Goal: Find specific page/section: Find specific page/section

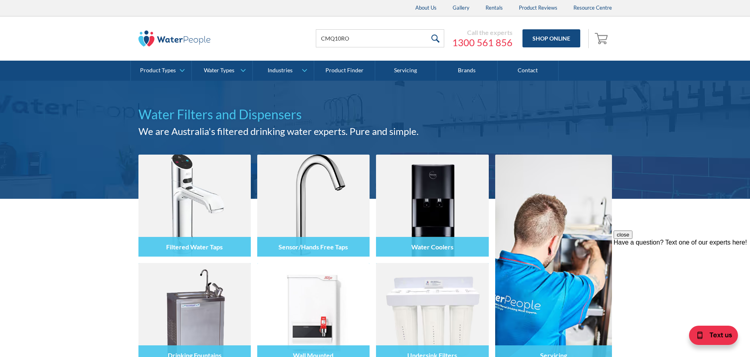
type input "CMQ10RO"
click at [427, 29] on input "submit" at bounding box center [435, 38] width 17 height 18
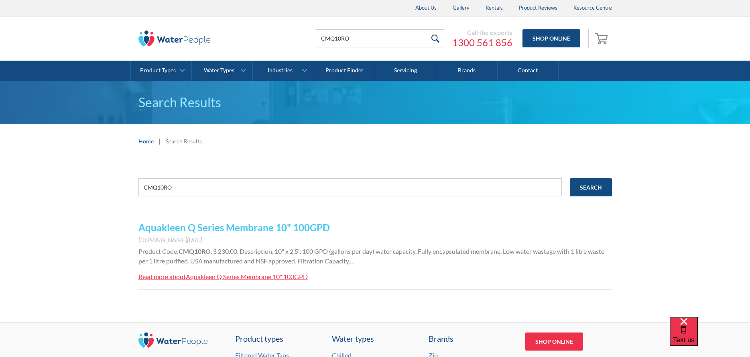
click at [296, 229] on link "Aquakleen Q Series Membrane 10" 100GPD" at bounding box center [235, 228] width 192 height 12
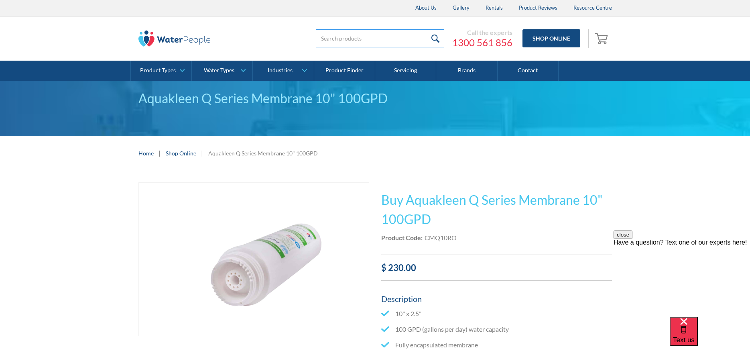
click at [377, 37] on input "search" at bounding box center [380, 38] width 128 height 18
type input "CSDpol9"
click at [427, 29] on input "submit" at bounding box center [435, 38] width 17 height 18
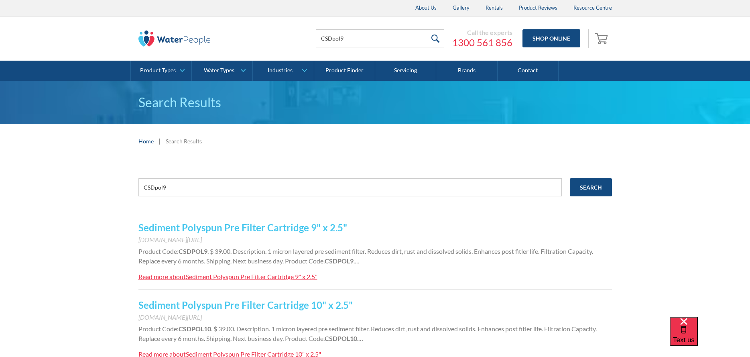
click at [220, 228] on link "Sediment Polyspun Pre Filter Cartridge 9" x 2.5"" at bounding box center [243, 228] width 209 height 12
drag, startPoint x: 373, startPoint y: 42, endPoint x: 282, endPoint y: 37, distance: 91.3
click at [282, 37] on div "CSDpol9 Call the experts 1300 561 856 Shop Online 0 Your Cart Subtotal Pay with…" at bounding box center [376, 38] width 474 height 24
type input "CA9"
click at [427, 29] on input "submit" at bounding box center [435, 38] width 17 height 18
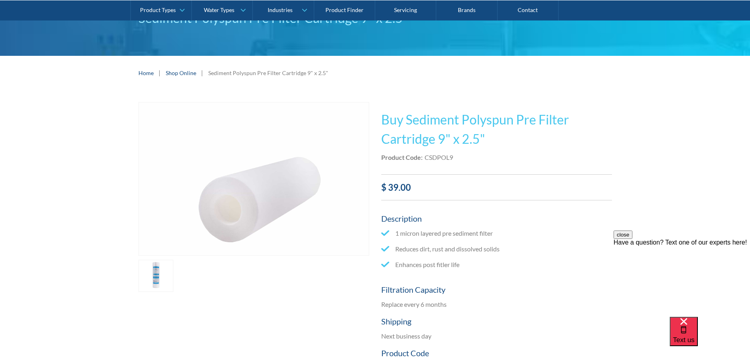
click at [163, 272] on link "open lightbox" at bounding box center [156, 276] width 35 height 32
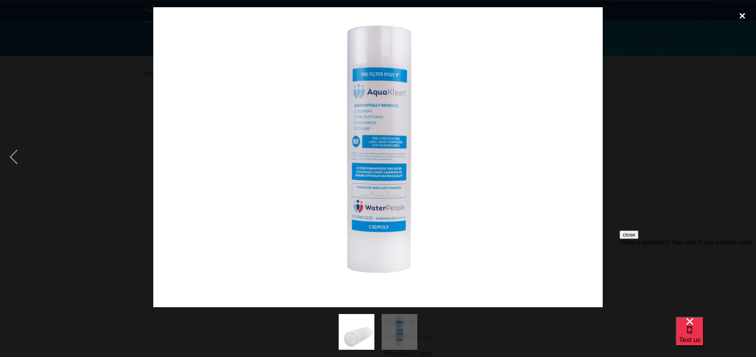
click at [744, 17] on div "close lightbox" at bounding box center [742, 16] width 27 height 18
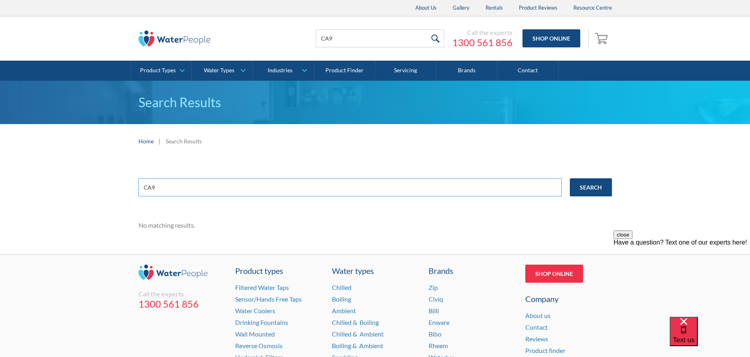
click at [150, 187] on input "CA9" at bounding box center [351, 187] width 424 height 18
type input "CA+9"
click at [570, 178] on input "Search" at bounding box center [591, 187] width 42 height 18
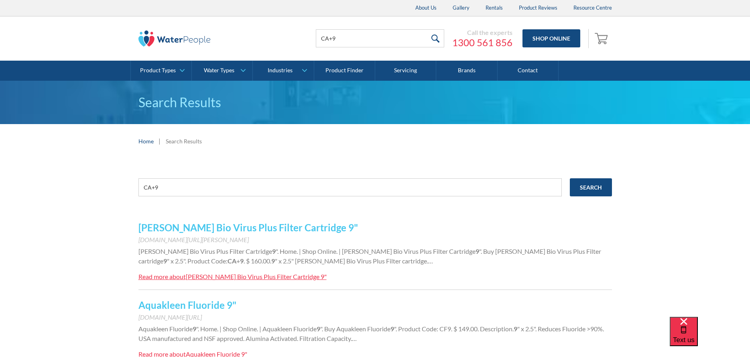
click at [164, 227] on link "[PERSON_NAME] Bio Virus Plus Filter Cartridge 9"" at bounding box center [249, 228] width 220 height 12
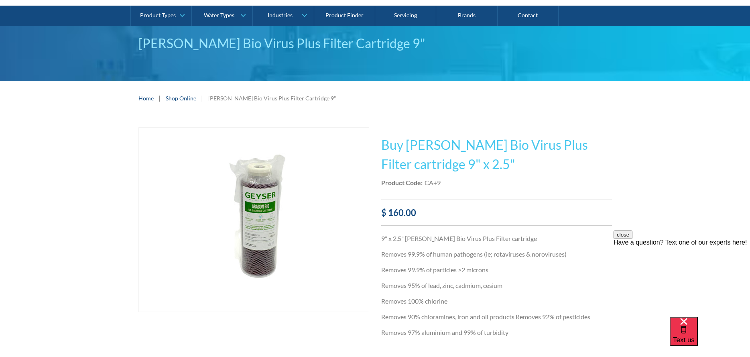
scroll to position [120, 0]
